Goal: Transaction & Acquisition: Purchase product/service

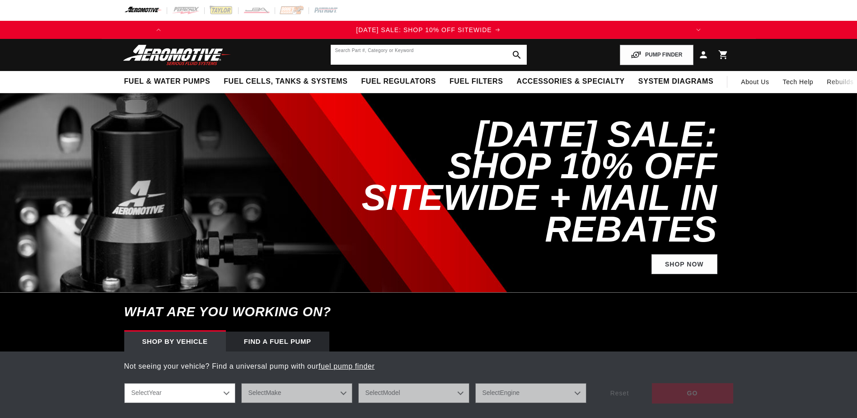
drag, startPoint x: 0, startPoint y: 0, endPoint x: 449, endPoint y: 53, distance: 452.4
click at [449, 52] on input "text" at bounding box center [429, 55] width 196 height 20
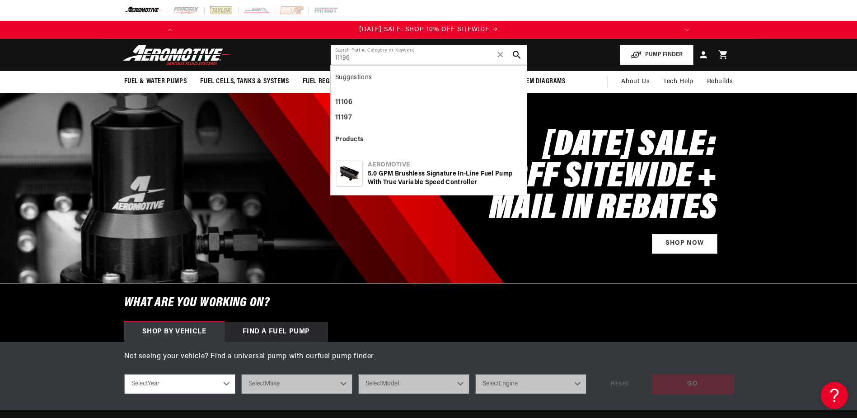
type input "11196"
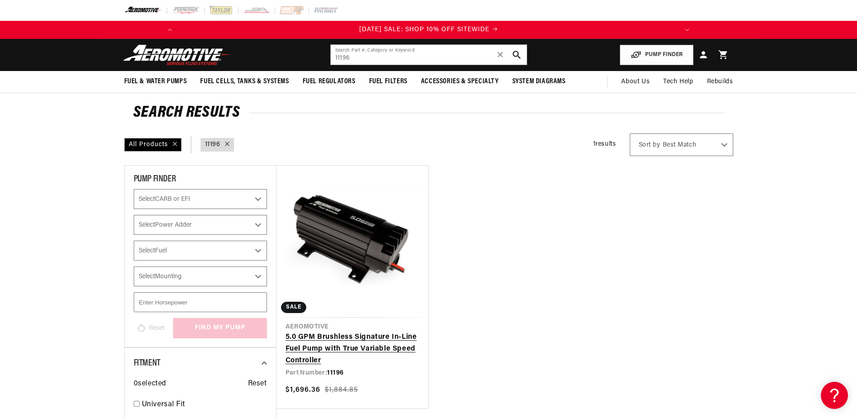
click at [345, 331] on link "5.0 GPM Brushless Signature In-Line Fuel Pump with True Variable Speed Controll…" at bounding box center [353, 348] width 134 height 35
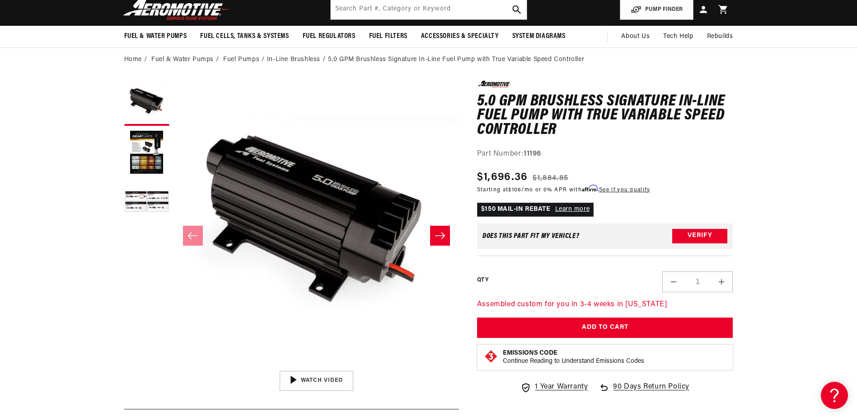
scroll to position [0, 513]
